Goal: Information Seeking & Learning: Find specific fact

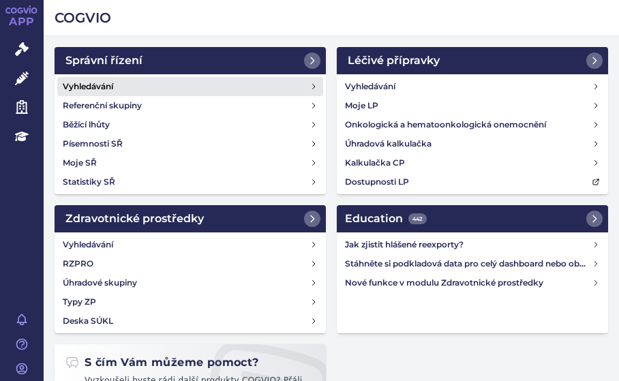
click at [115, 77] on link "Vyhledávání" at bounding box center [190, 86] width 266 height 19
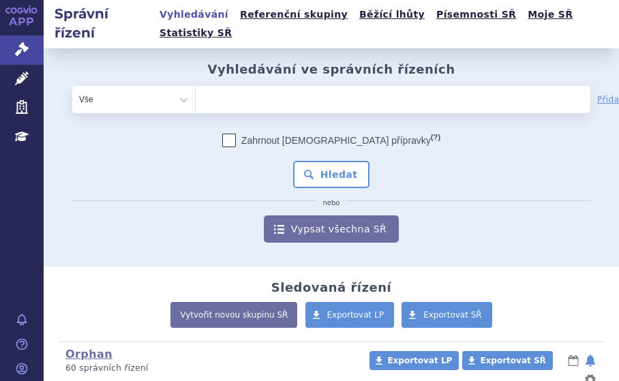
click at [265, 86] on ul at bounding box center [352, 97] width 313 height 22
click at [196, 85] on select at bounding box center [195, 98] width 1 height 27
paste input "EYDENZELT"
type input "EYDENZELT"
select select "EYDENZELT"
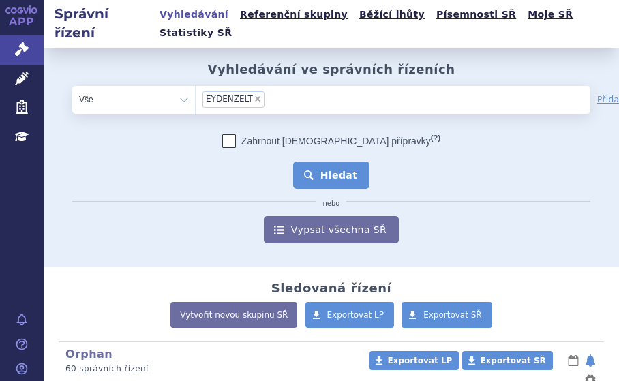
click at [325, 162] on button "Hledat" at bounding box center [331, 175] width 77 height 27
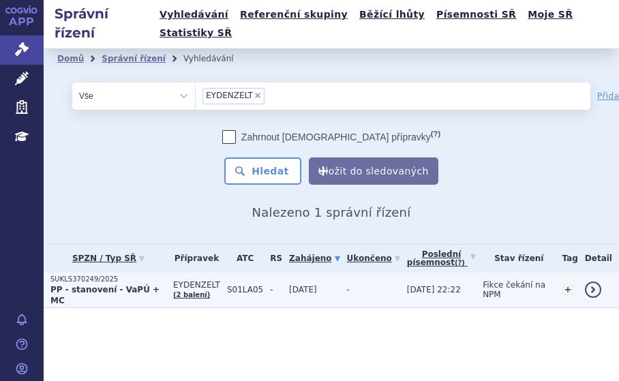
click at [156, 285] on strong "PP - stanovení - VaPÚ + MC" at bounding box center [104, 295] width 109 height 20
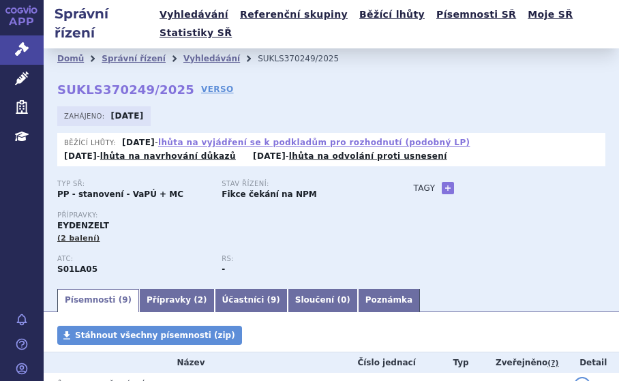
scroll to position [205, 0]
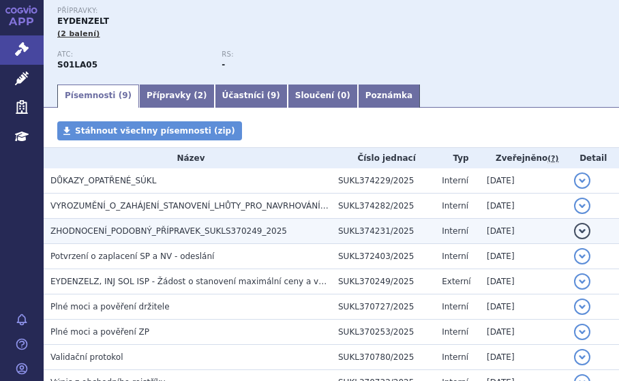
click at [185, 226] on span "ZHODNOCENÍ_PODOBNÝ_PŘÍPRAVEK_SUKLS370249_2025" at bounding box center [168, 231] width 237 height 10
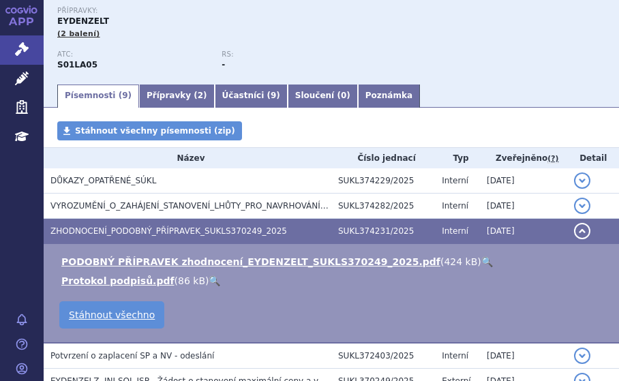
click at [482, 256] on link "🔍" at bounding box center [488, 261] width 12 height 11
